Goal: Transaction & Acquisition: Purchase product/service

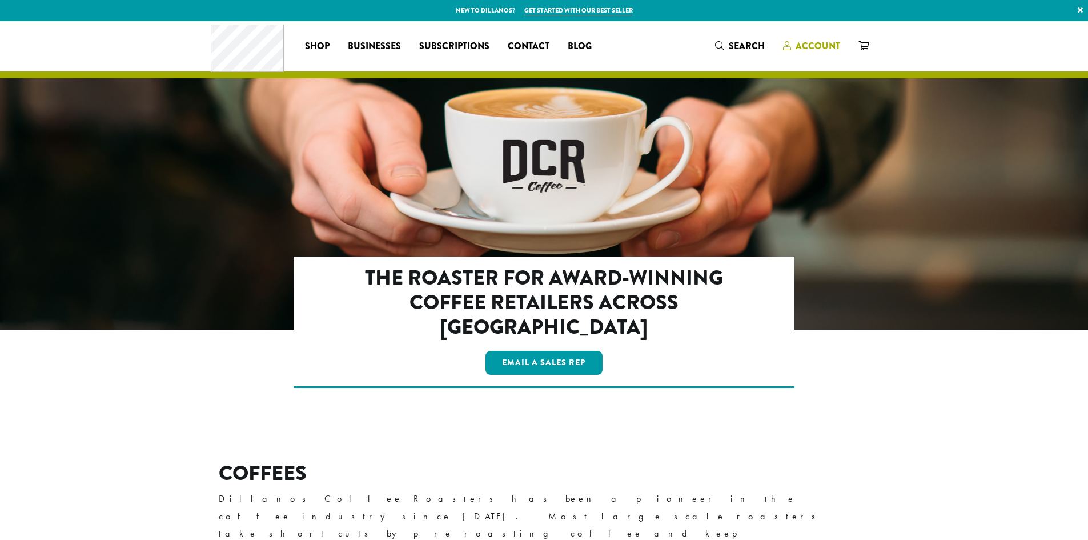
click at [806, 44] on span "Account" at bounding box center [818, 45] width 45 height 13
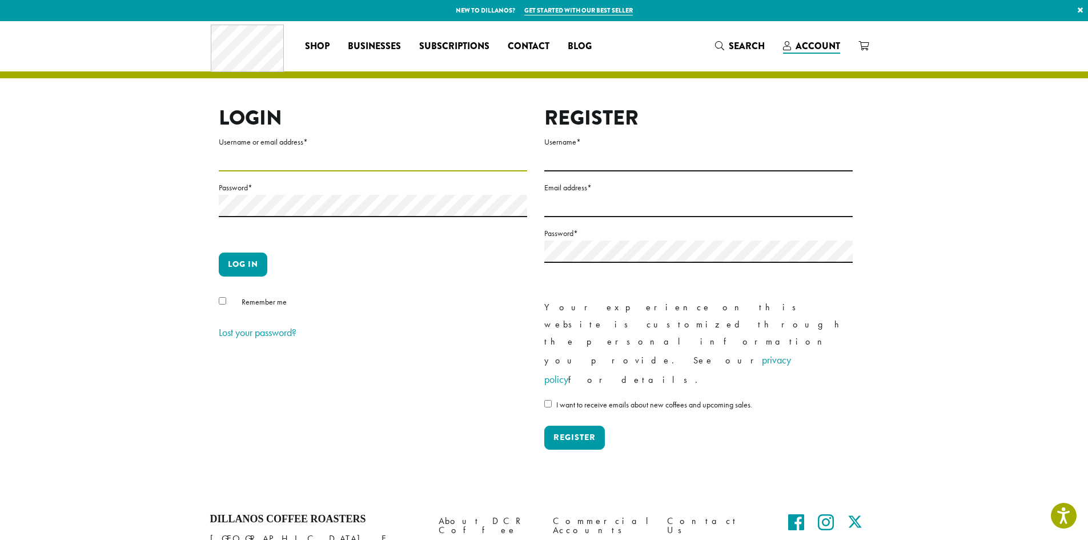
click at [264, 165] on input "Username or email address *" at bounding box center [373, 160] width 308 height 22
type input "**********"
click at [255, 259] on button "Log in" at bounding box center [243, 264] width 49 height 24
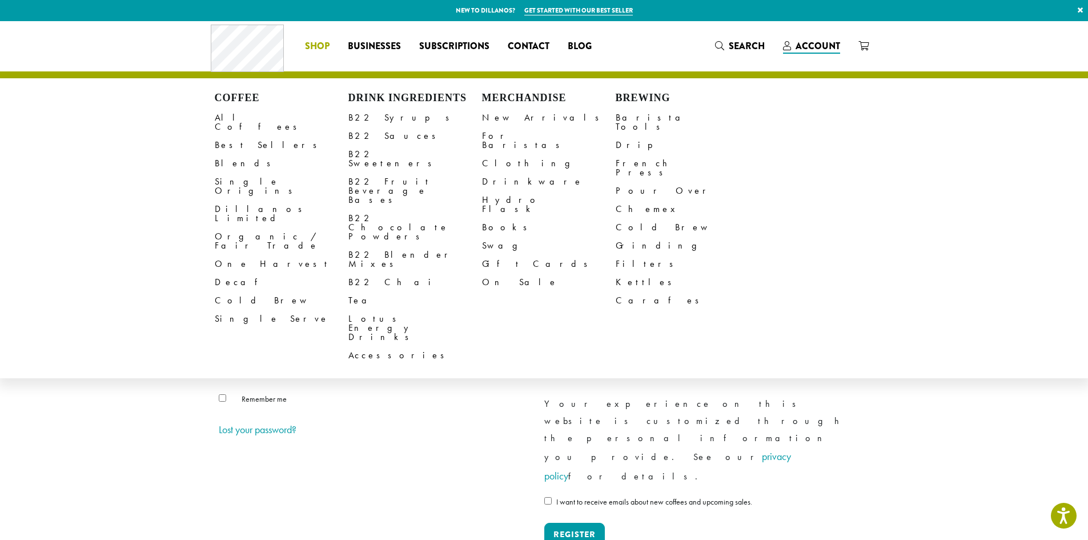
click at [323, 49] on li "Coffee All Coffees Best Sellers Blends Single Origins Dillanos Limited Organic …" at bounding box center [317, 46] width 43 height 18
click at [384, 95] on h4 "Drink Ingredients" at bounding box center [415, 98] width 134 height 13
click at [372, 96] on h4 "Drink Ingredients" at bounding box center [415, 98] width 134 height 13
click at [362, 273] on link "B22 Chai" at bounding box center [415, 282] width 134 height 18
